Goal: Task Accomplishment & Management: Manage account settings

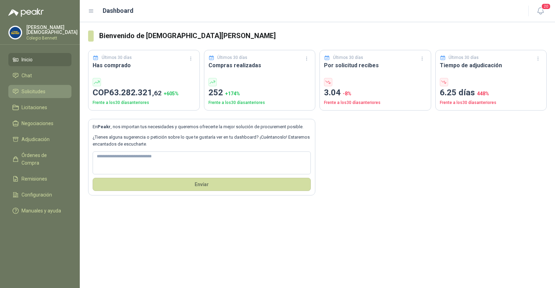
click at [29, 90] on span "Solicitudes" at bounding box center [34, 92] width 24 height 8
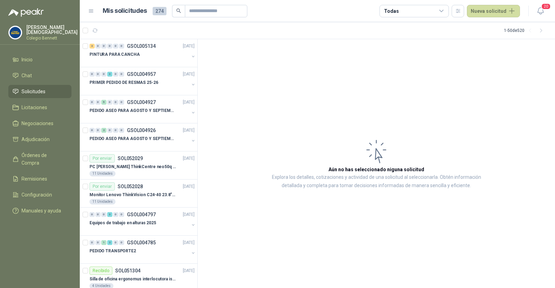
click at [45, 27] on p "[PERSON_NAME]" at bounding box center [51, 30] width 51 height 10
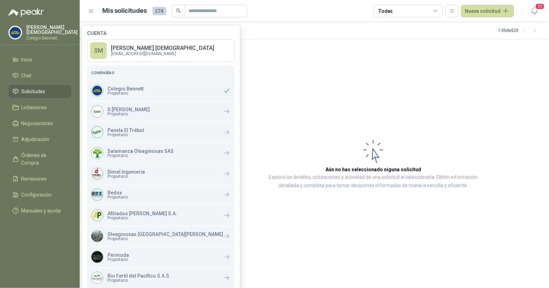
click at [47, 32] on p "[PERSON_NAME]" at bounding box center [51, 30] width 51 height 10
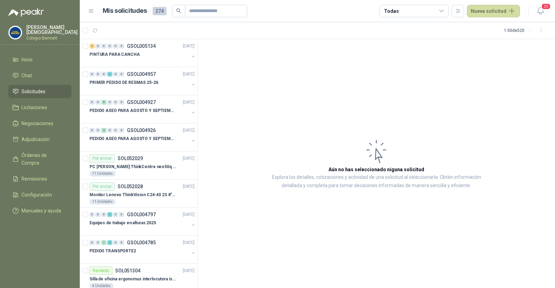
click at [47, 32] on p "[PERSON_NAME]" at bounding box center [51, 30] width 51 height 10
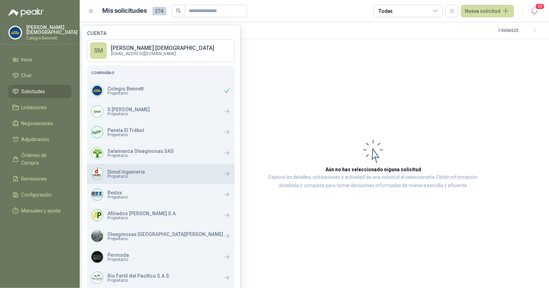
scroll to position [68, 0]
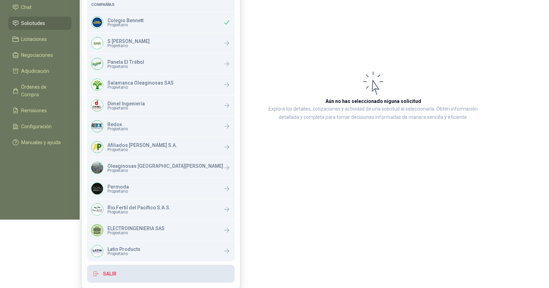
click at [116, 272] on button "Salir" at bounding box center [161, 274] width 148 height 18
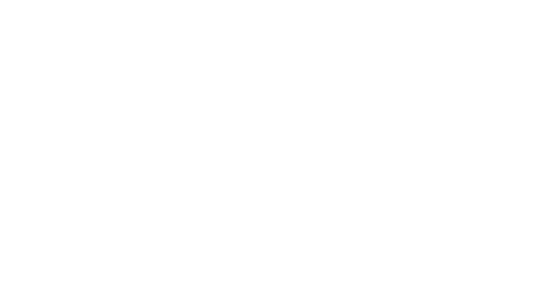
scroll to position [0, 0]
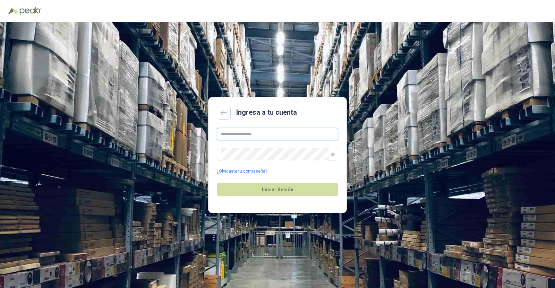
type input "**********"
click at [243, 190] on button "Iniciar Sesión" at bounding box center [277, 189] width 121 height 13
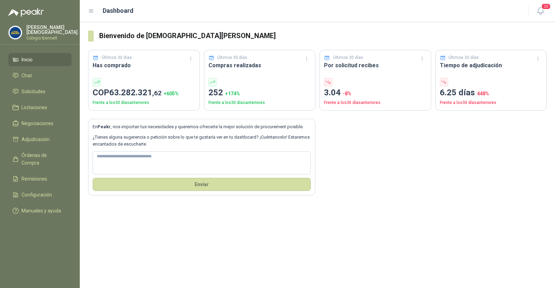
click at [33, 28] on p "[PERSON_NAME]" at bounding box center [51, 30] width 51 height 10
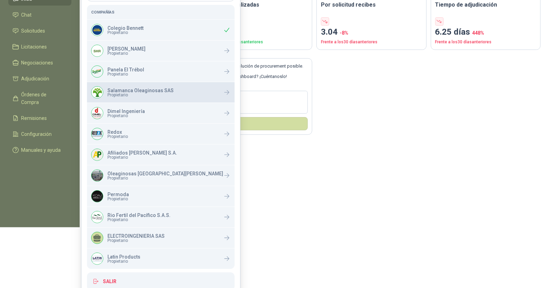
scroll to position [68, 0]
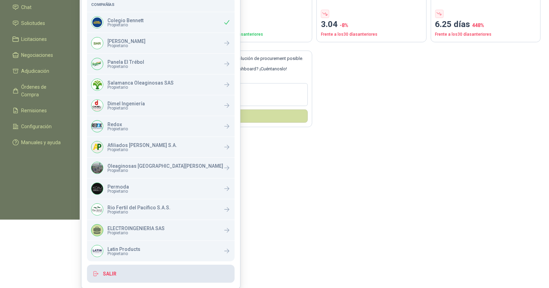
click at [113, 273] on button "Salir" at bounding box center [161, 274] width 148 height 18
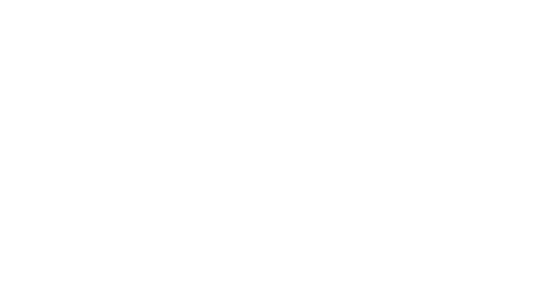
scroll to position [0, 0]
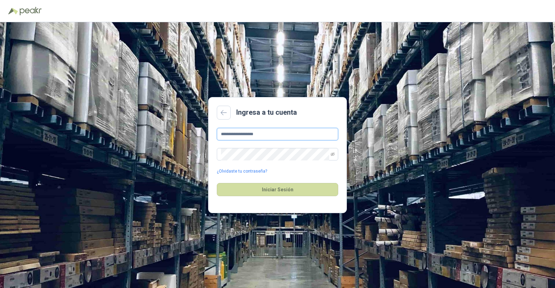
click at [263, 134] on input "**********" at bounding box center [277, 134] width 121 height 12
type input "**********"
click at [278, 192] on button "Iniciar Sesión" at bounding box center [277, 189] width 121 height 13
